Goal: Task Accomplishment & Management: Manage account settings

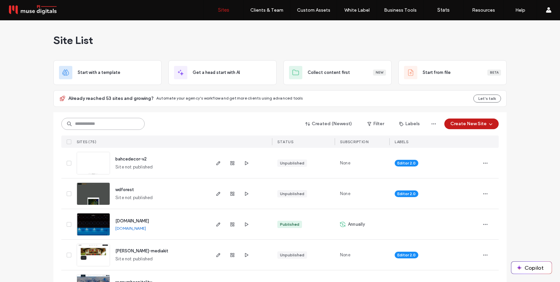
click at [122, 121] on input at bounding box center [102, 124] width 83 height 12
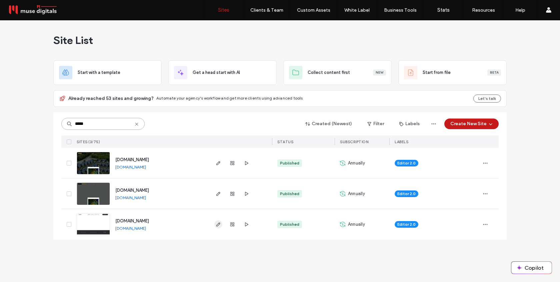
type input "*****"
click at [221, 225] on icon "button" at bounding box center [218, 224] width 5 height 5
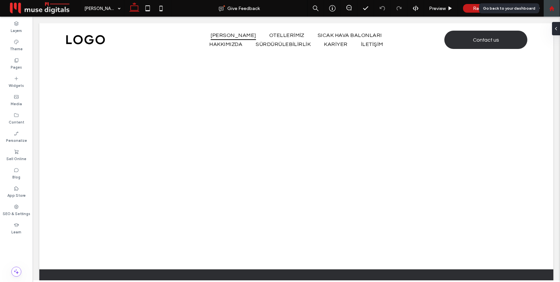
click at [557, 8] on div at bounding box center [551, 9] width 16 height 6
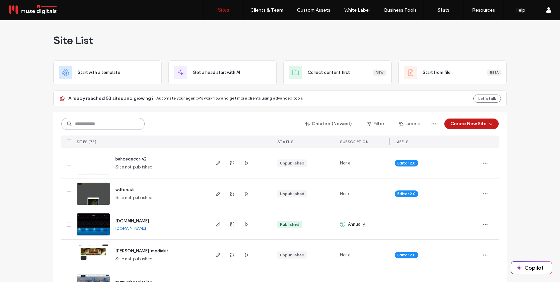
click at [114, 123] on input at bounding box center [102, 124] width 83 height 12
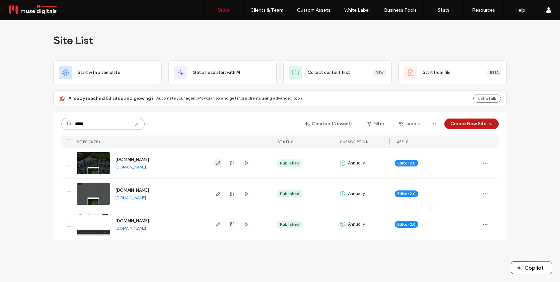
type input "*****"
click at [220, 162] on icon "button" at bounding box center [218, 163] width 5 height 5
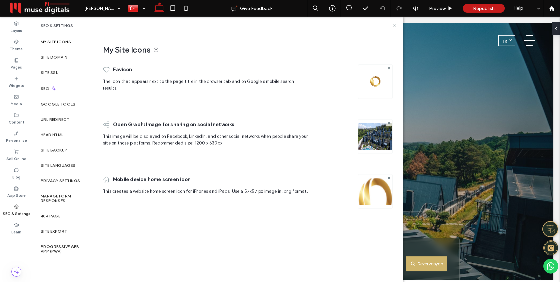
click at [372, 82] on img at bounding box center [375, 81] width 11 height 11
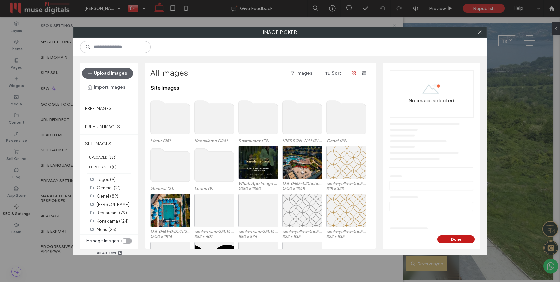
click at [212, 168] on use at bounding box center [215, 165] width 40 height 33
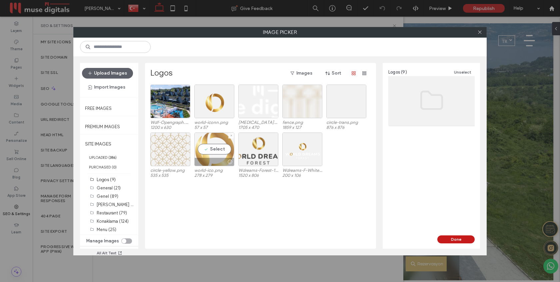
click at [214, 152] on div "Select" at bounding box center [214, 150] width 40 height 34
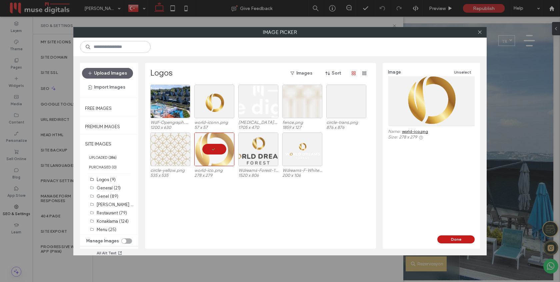
click at [421, 133] on link "world-ico.png" at bounding box center [415, 131] width 26 height 5
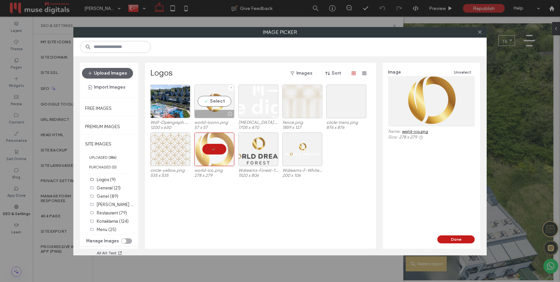
click at [216, 97] on div "Select" at bounding box center [214, 102] width 40 height 34
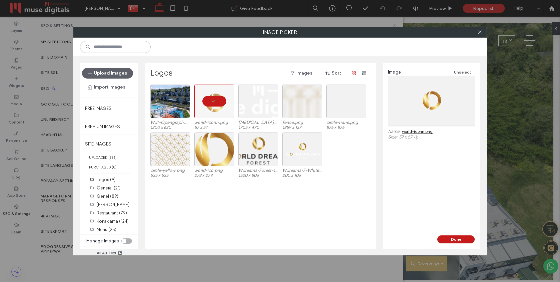
click at [425, 132] on link "world-iconn.png" at bounding box center [417, 131] width 31 height 5
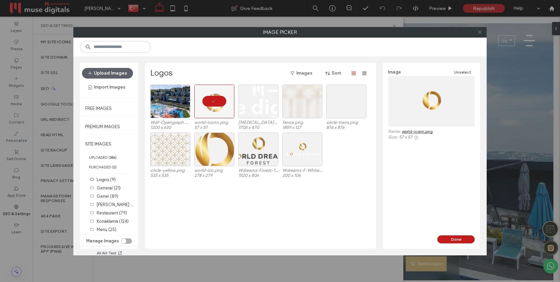
click at [479, 33] on use at bounding box center [479, 32] width 3 height 3
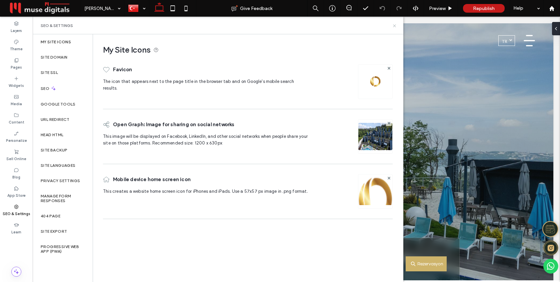
click at [393, 24] on icon at bounding box center [394, 25] width 5 height 5
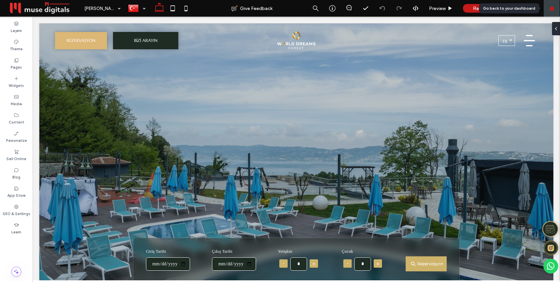
click at [555, 11] on div at bounding box center [551, 8] width 17 height 17
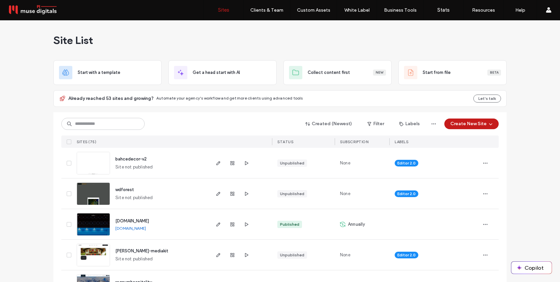
click at [105, 131] on div "Created (Newest) Filter Labels Create New Site SITES (75) STATUS SUBSCRIPTION L…" at bounding box center [279, 130] width 437 height 36
click at [107, 127] on input at bounding box center [102, 124] width 83 height 12
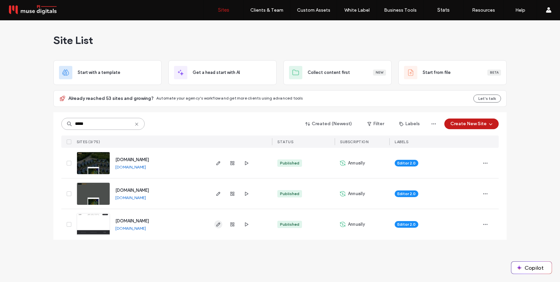
type input "*****"
click at [219, 224] on use "button" at bounding box center [218, 225] width 4 height 4
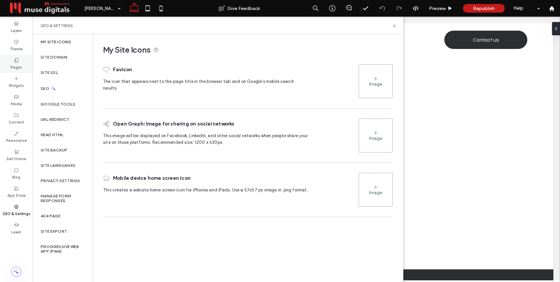
click at [20, 64] on label "Pages" at bounding box center [16, 66] width 11 height 7
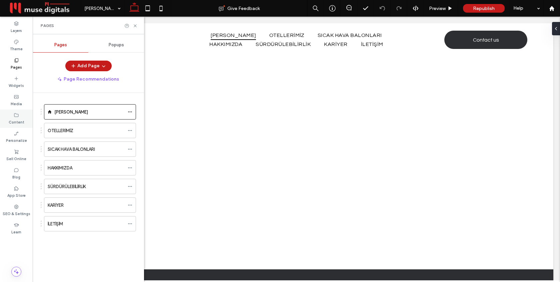
click at [16, 118] on label "Content" at bounding box center [17, 121] width 16 height 7
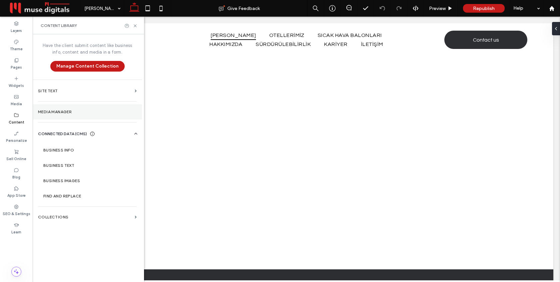
click at [67, 114] on label "Media Manager" at bounding box center [87, 112] width 99 height 5
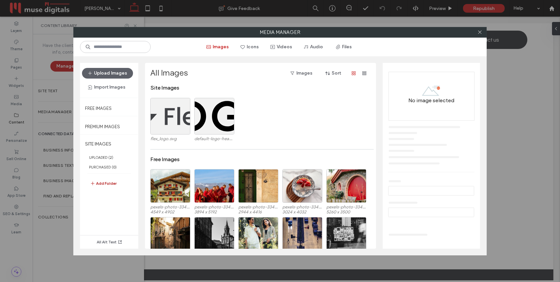
click at [102, 183] on button "Add Folder" at bounding box center [103, 184] width 27 height 8
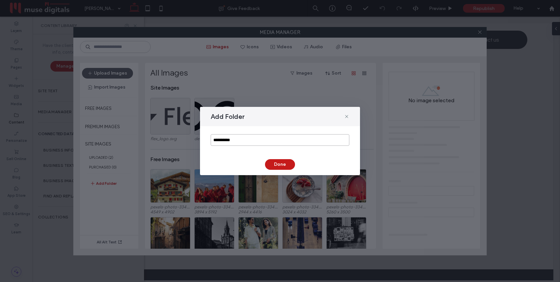
click at [243, 144] on input "**********" at bounding box center [280, 140] width 139 height 12
type input "*****"
click at [276, 165] on button "Done" at bounding box center [280, 164] width 30 height 11
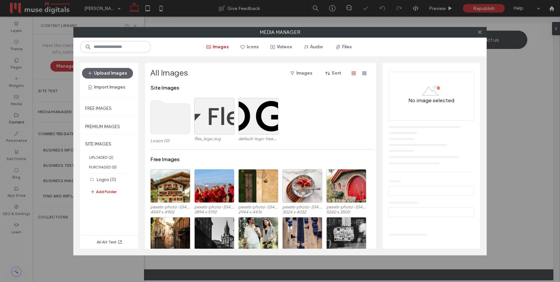
click at [164, 110] on use at bounding box center [171, 117] width 40 height 33
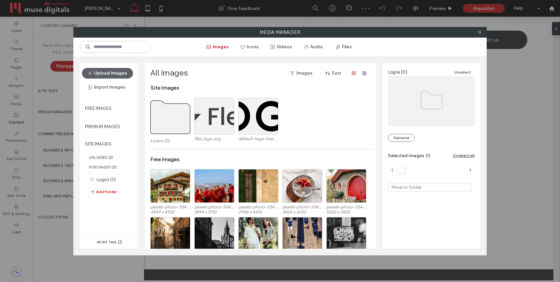
click at [164, 110] on use at bounding box center [171, 117] width 40 height 33
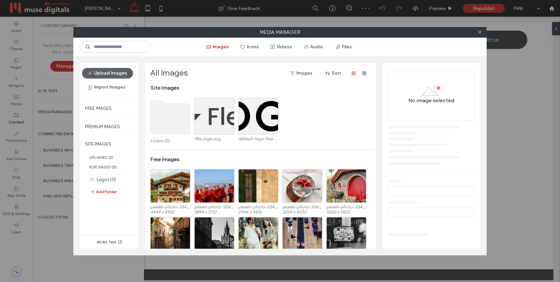
click at [164, 110] on use at bounding box center [171, 117] width 40 height 33
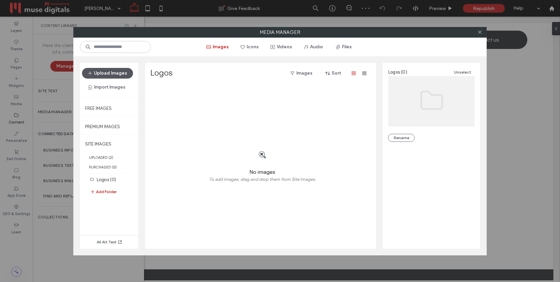
click at [110, 75] on button "Upload Images" at bounding box center [107, 73] width 51 height 11
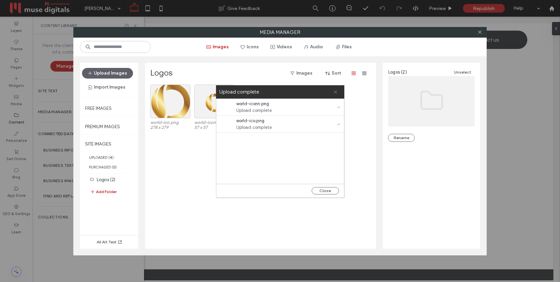
click at [336, 95] on span at bounding box center [335, 91] width 4 height 13
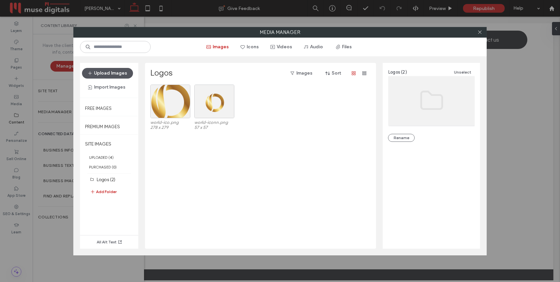
click at [115, 71] on button "Upload Images" at bounding box center [107, 73] width 51 height 11
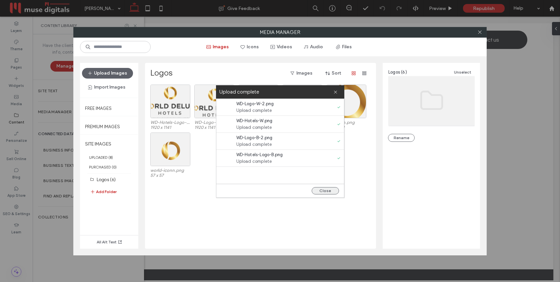
click at [325, 192] on button "Close" at bounding box center [325, 190] width 27 height 7
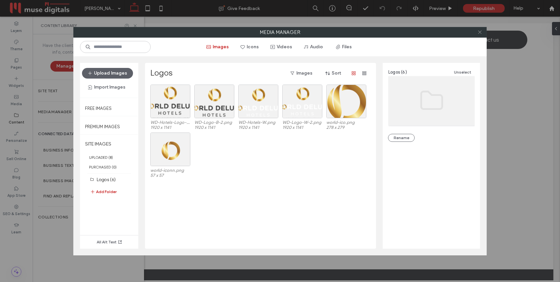
click at [481, 35] on span at bounding box center [479, 32] width 5 height 10
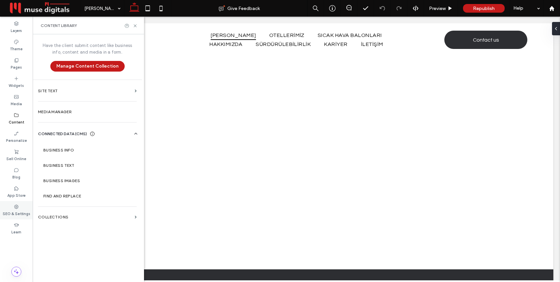
click at [9, 210] on label "SEO & Settings" at bounding box center [17, 213] width 28 height 7
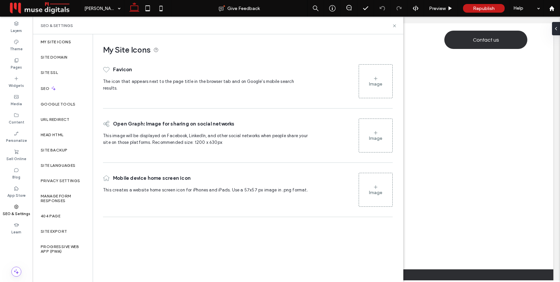
click at [375, 80] on use at bounding box center [375, 78] width 3 height 3
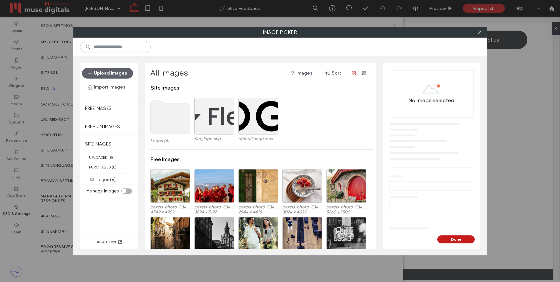
click at [160, 123] on use at bounding box center [171, 117] width 40 height 33
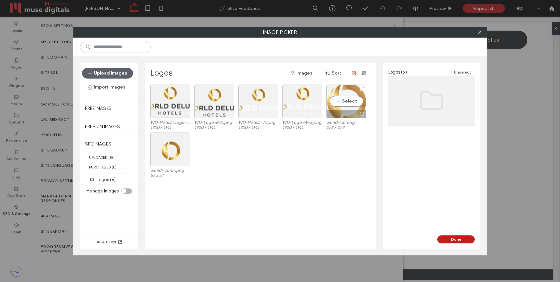
click at [347, 104] on div "Select" at bounding box center [346, 102] width 40 height 34
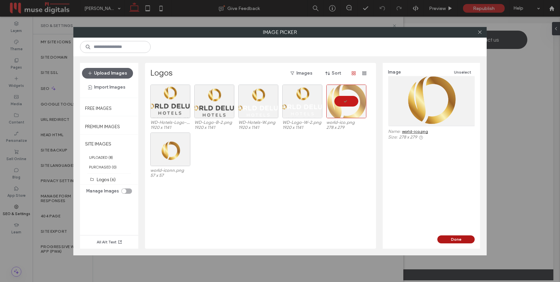
click at [460, 240] on button "Done" at bounding box center [455, 240] width 37 height 8
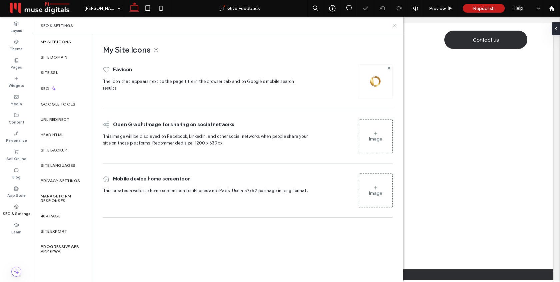
click at [380, 197] on div "Image" at bounding box center [375, 191] width 33 height 32
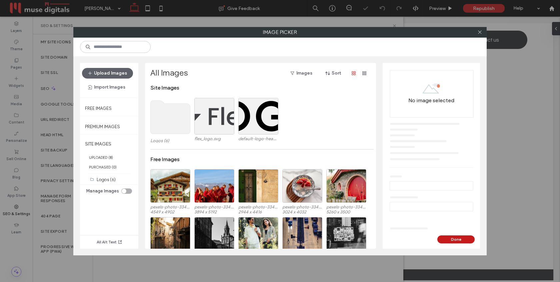
click at [175, 114] on use at bounding box center [171, 117] width 40 height 33
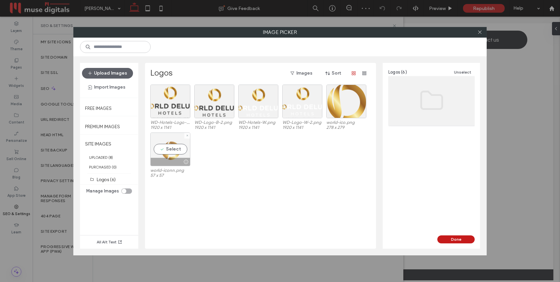
click at [166, 152] on div "Select" at bounding box center [170, 150] width 40 height 34
click at [459, 235] on div "Image Unselect Name: world-iconn.png Size: 57 x 57" at bounding box center [430, 149] width 97 height 173
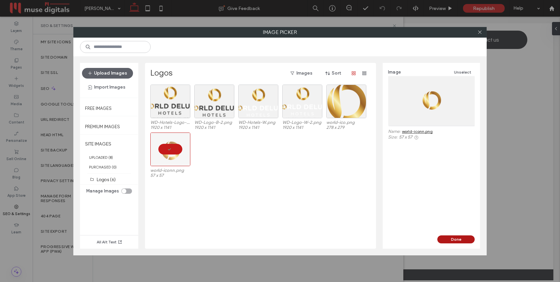
click at [459, 237] on button "Done" at bounding box center [455, 240] width 37 height 8
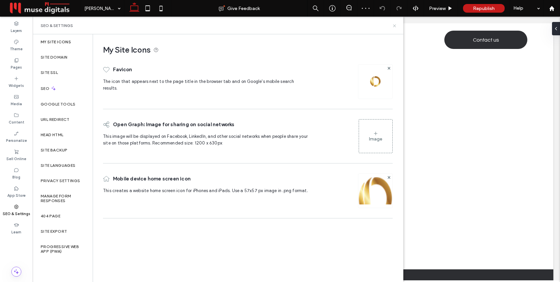
click at [394, 26] on icon at bounding box center [394, 25] width 5 height 5
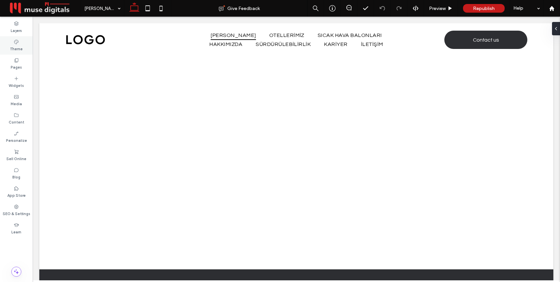
click at [20, 44] on div "Theme" at bounding box center [16, 45] width 33 height 18
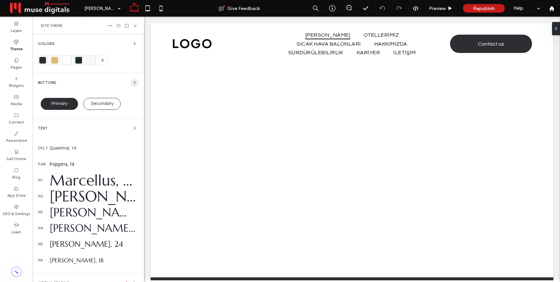
click at [132, 82] on icon "button" at bounding box center [134, 82] width 5 height 5
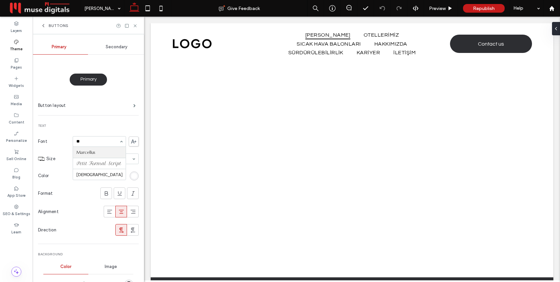
type input "***"
click at [133, 104] on span at bounding box center [134, 105] width 2 height 3
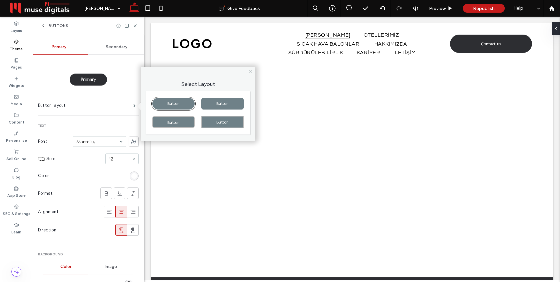
click at [224, 125] on div "Button" at bounding box center [222, 122] width 42 height 12
type input "*"
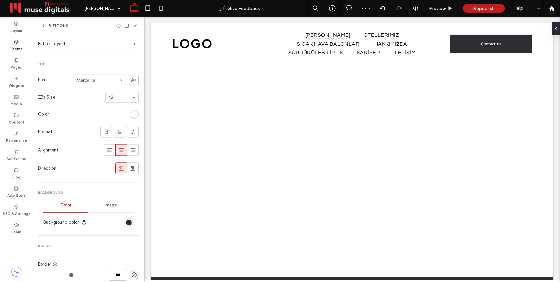
scroll to position [99, 0]
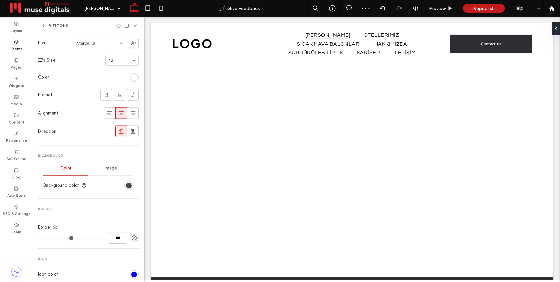
click at [126, 185] on div "rgb(45, 46, 50)" at bounding box center [129, 186] width 6 height 6
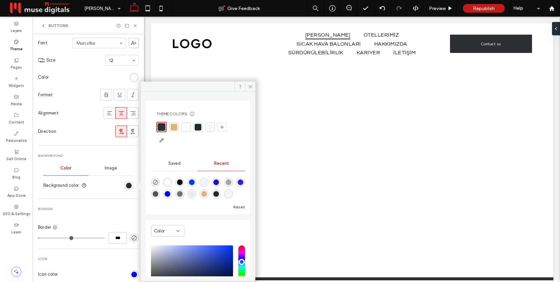
click at [199, 126] on div at bounding box center [198, 127] width 7 height 7
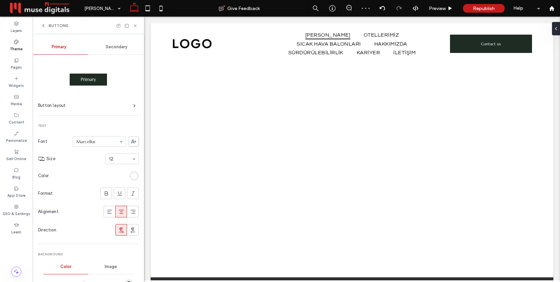
click at [113, 47] on span "Secondary" at bounding box center [117, 46] width 22 height 5
click at [133, 107] on span at bounding box center [134, 105] width 2 height 3
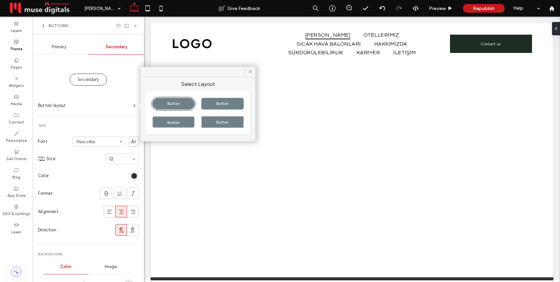
click at [221, 121] on div "Button" at bounding box center [222, 122] width 42 height 12
type input "*"
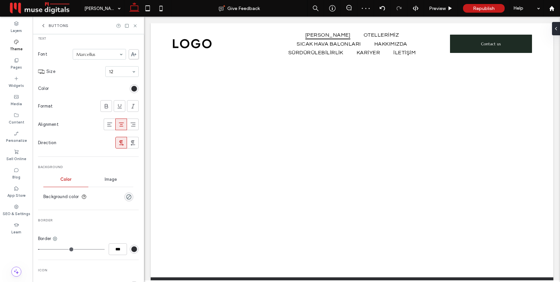
scroll to position [119, 0]
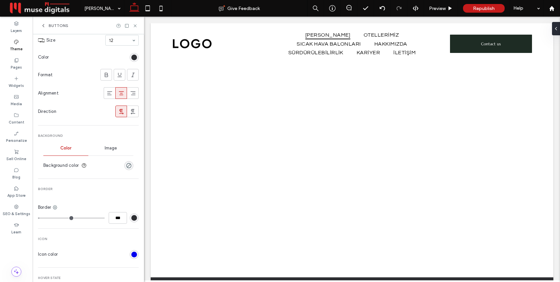
type input "*"
type input "***"
type input "*"
drag, startPoint x: 41, startPoint y: 220, endPoint x: 30, endPoint y: 220, distance: 11.7
click at [30, 220] on div "Layers Theme Pages Widgets Media Content Personalize Sell Online Blog App Store…" at bounding box center [72, 150] width 144 height 266
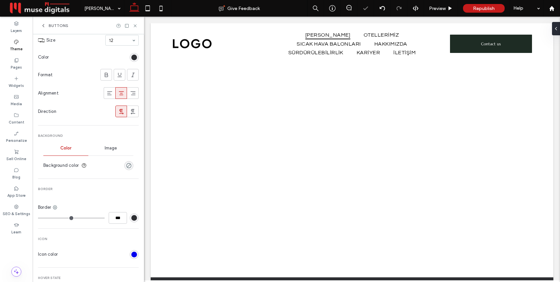
click at [126, 166] on div "rgba(0, 0, 0, 0)" at bounding box center [129, 166] width 6 height 6
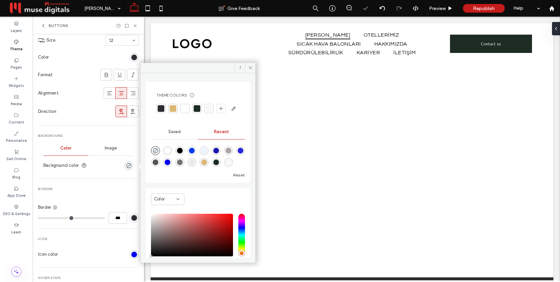
click at [174, 106] on div at bounding box center [173, 108] width 7 height 7
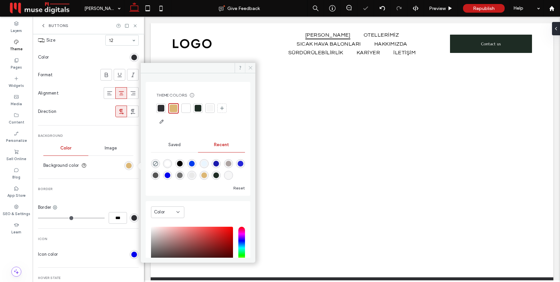
click at [251, 71] on span at bounding box center [250, 68] width 10 height 10
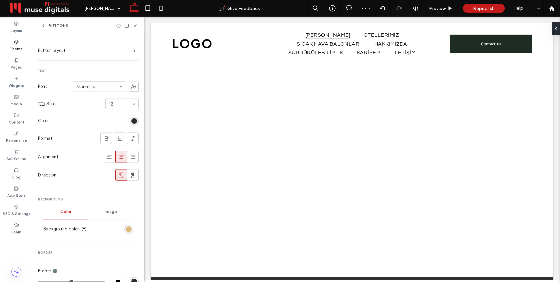
scroll to position [55, 0]
click at [136, 26] on use at bounding box center [135, 25] width 3 height 3
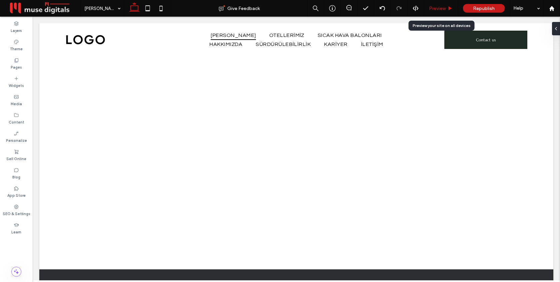
click at [436, 7] on span "Preview" at bounding box center [437, 9] width 17 height 6
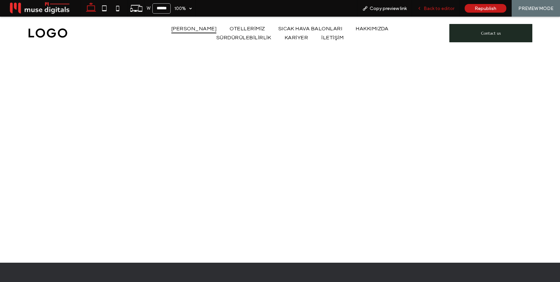
click at [436, 11] on span "Back to editor" at bounding box center [438, 9] width 31 height 6
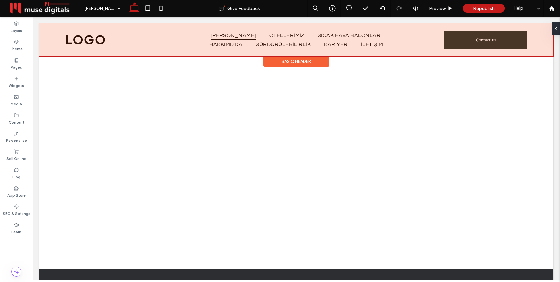
click at [283, 62] on div "Basic Header" at bounding box center [296, 61] width 66 height 10
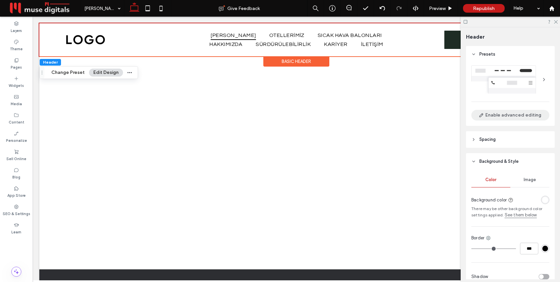
click at [517, 115] on button "Enable advanced editing" at bounding box center [510, 115] width 78 height 11
click at [542, 80] on div at bounding box center [543, 79] width 11 height 11
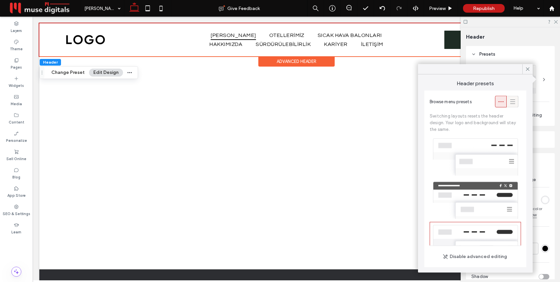
click at [513, 99] on icon at bounding box center [512, 101] width 7 height 7
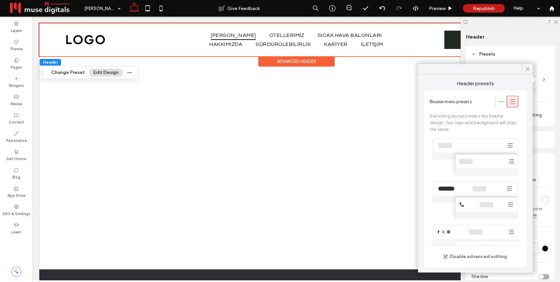
click at [474, 151] on div at bounding box center [474, 157] width 91 height 43
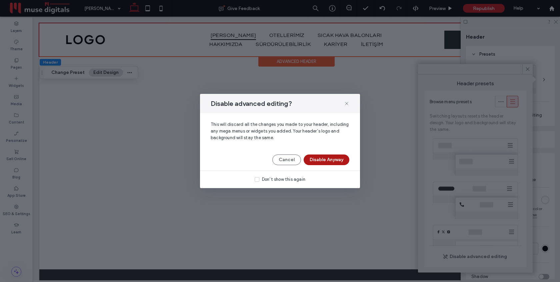
click at [344, 161] on button "Disable Anyway" at bounding box center [327, 160] width 46 height 11
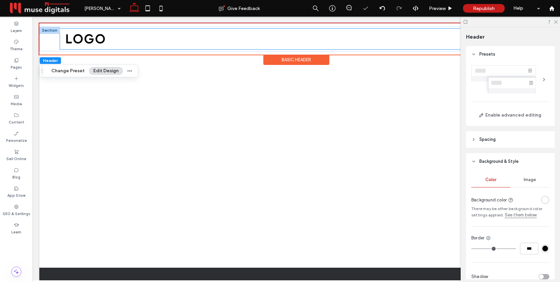
click at [392, 43] on div at bounding box center [284, 39] width 448 height 21
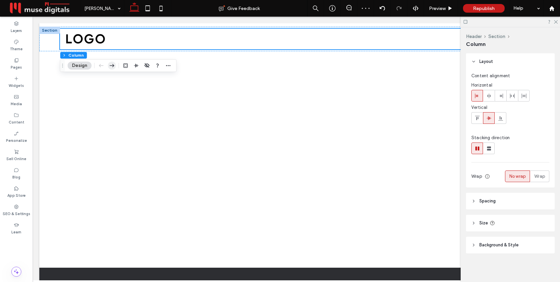
click at [111, 64] on icon "button" at bounding box center [112, 66] width 8 height 12
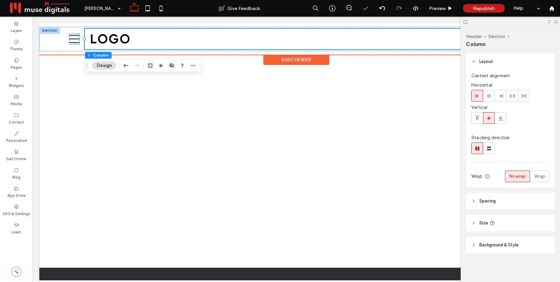
click at [74, 37] on icon at bounding box center [74, 39] width 10 height 10
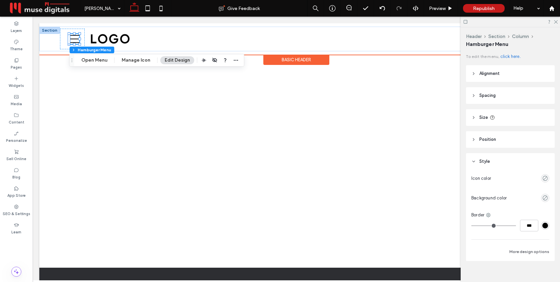
click at [294, 63] on div "Basic Header" at bounding box center [296, 60] width 66 height 10
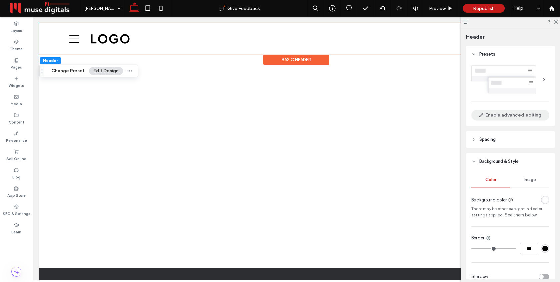
click at [522, 117] on button "Enable advanced editing" at bounding box center [510, 115] width 78 height 11
click at [550, 81] on div "Disable advanced editing" at bounding box center [510, 94] width 89 height 63
click at [541, 78] on div at bounding box center [543, 79] width 11 height 11
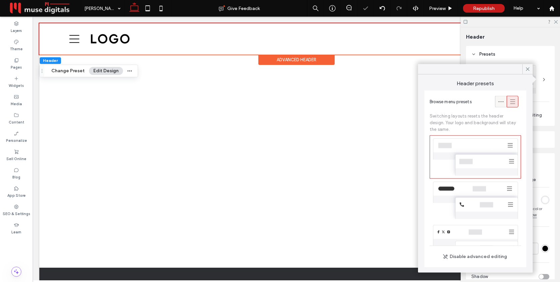
click at [499, 102] on icon at bounding box center [500, 101] width 7 height 7
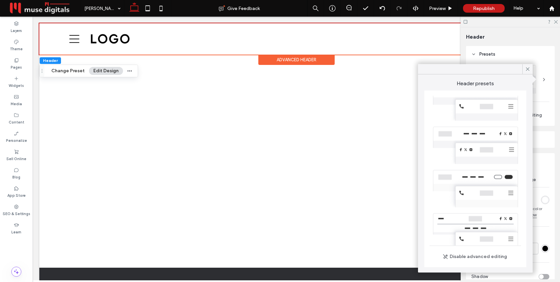
scroll to position [152, 0]
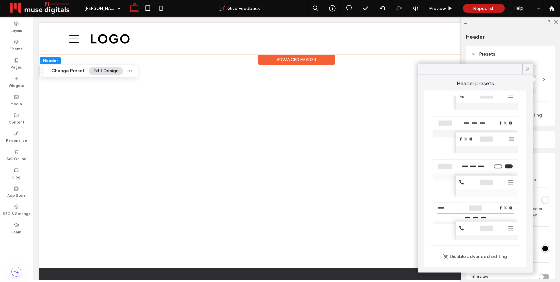
click at [480, 176] on div at bounding box center [474, 178] width 91 height 43
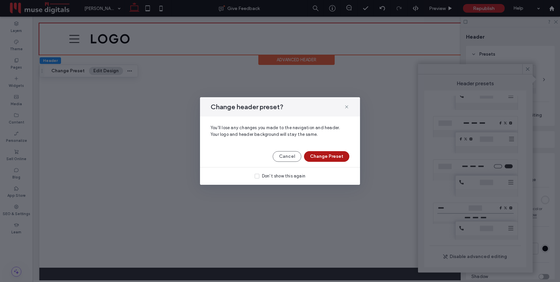
click at [336, 156] on button "Change Preset" at bounding box center [326, 156] width 45 height 11
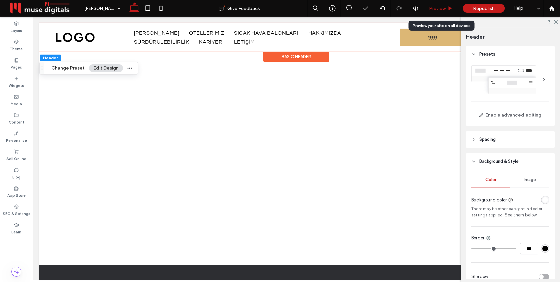
click at [439, 10] on span "Preview" at bounding box center [437, 9] width 17 height 6
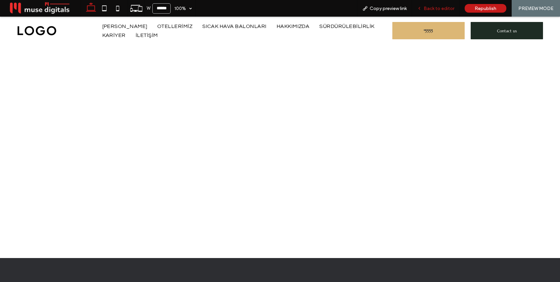
click at [433, 9] on span "Back to editor" at bounding box center [438, 9] width 31 height 6
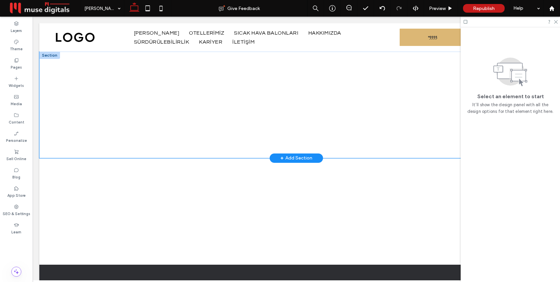
click at [290, 98] on div at bounding box center [296, 105] width 400 height 107
